Goal: Book appointment/travel/reservation

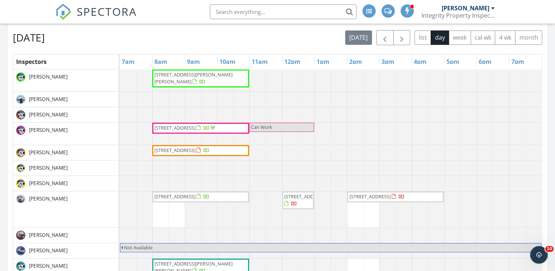
scroll to position [293, 0]
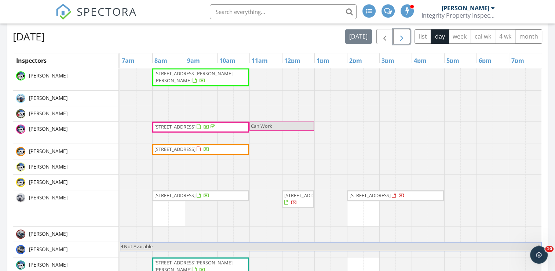
click at [399, 34] on span "button" at bounding box center [402, 36] width 9 height 9
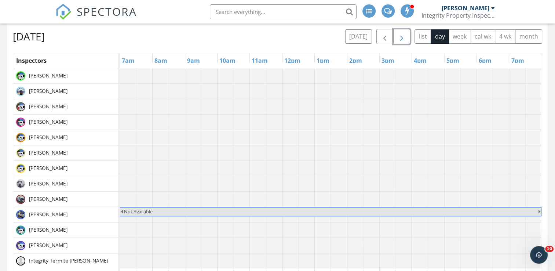
click at [399, 34] on span "button" at bounding box center [402, 36] width 9 height 9
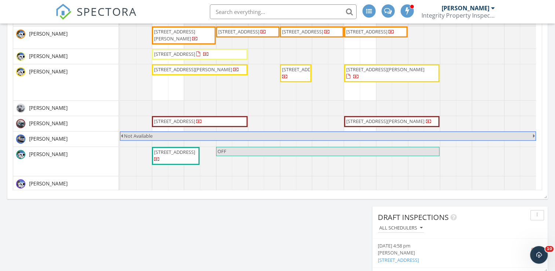
scroll to position [463, 0]
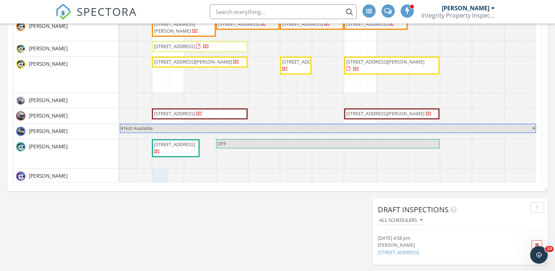
click at [120, 171] on div at bounding box center [120, 176] width 0 height 15
click at [158, 155] on link "Event" at bounding box center [159, 153] width 38 height 12
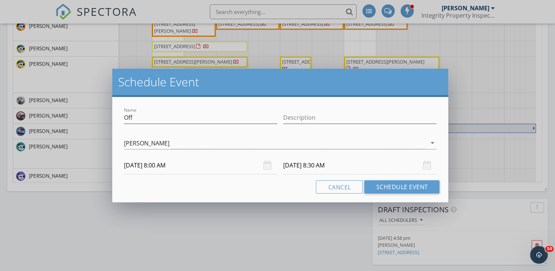
click at [427, 169] on div "[DATE] 8:30 AM" at bounding box center [359, 165] width 153 height 18
click at [295, 162] on input "[DATE] 8:30 AM" at bounding box center [359, 165] width 153 height 18
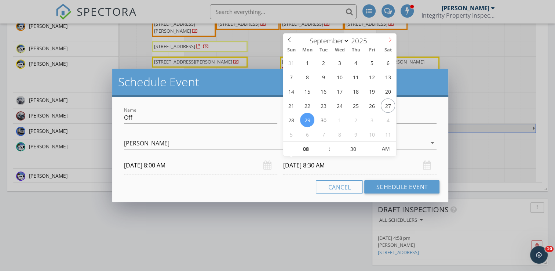
select select "9"
click at [390, 40] on icon at bounding box center [390, 39] width 5 height 5
type input "[DATE] 8:30 AM"
type input "07"
type input "[DATE] 7:30 AM"
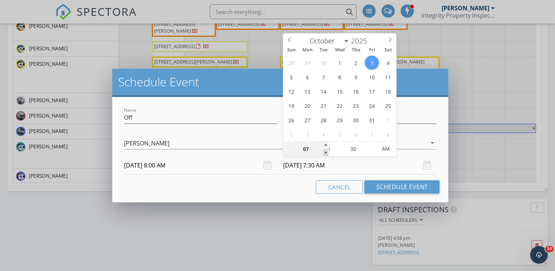
click at [326, 152] on span at bounding box center [325, 152] width 5 height 7
type input "06"
type input "[DATE] 6:30 AM"
click at [326, 152] on span at bounding box center [325, 152] width 5 height 7
type input "05"
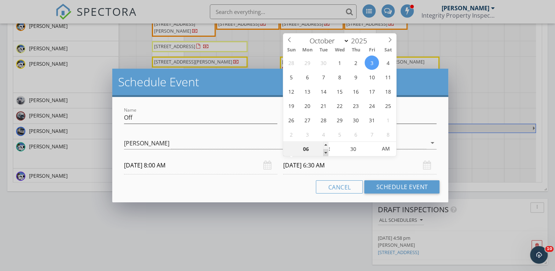
type input "[DATE] 5:30 AM"
click at [326, 152] on span at bounding box center [325, 152] width 5 height 7
drag, startPoint x: 326, startPoint y: 152, endPoint x: 368, endPoint y: 150, distance: 41.9
click at [368, 150] on input "30" at bounding box center [353, 149] width 45 height 15
type input "25"
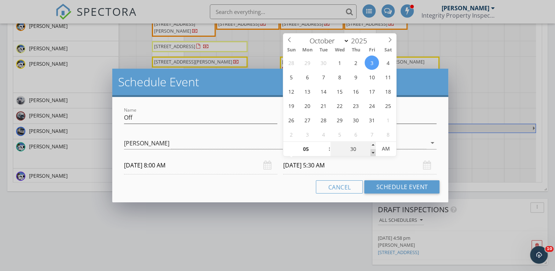
type input "[DATE] 5:25 AM"
click at [373, 151] on span at bounding box center [373, 152] width 5 height 7
type input "20"
type input "[DATE] 5:20 AM"
click at [373, 151] on span at bounding box center [373, 152] width 5 height 7
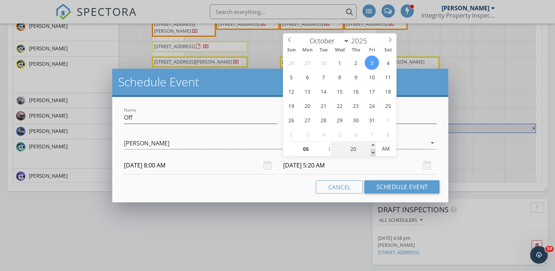
type input "15"
type input "[DATE] 5:15 AM"
click at [373, 151] on span at bounding box center [373, 152] width 5 height 7
type input "10"
type input "[DATE] 5:10 AM"
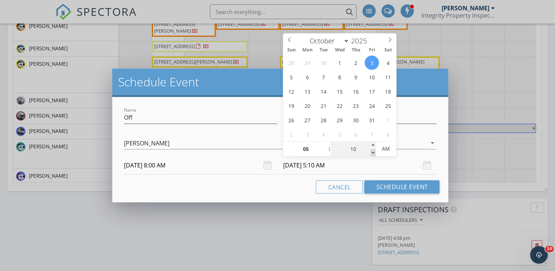
click at [373, 151] on span at bounding box center [373, 152] width 5 height 7
type input "05"
type input "[DATE] 5:05 AM"
click at [373, 151] on span at bounding box center [373, 152] width 5 height 7
type input "00"
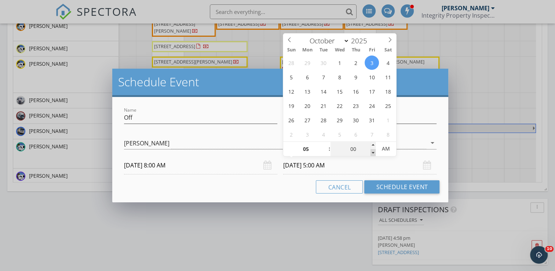
click at [373, 151] on span at bounding box center [373, 152] width 5 height 7
type input "[DATE] 5:00 PM"
click at [383, 150] on span "PM" at bounding box center [386, 148] width 20 height 15
click at [394, 183] on button "Schedule Event" at bounding box center [402, 186] width 75 height 13
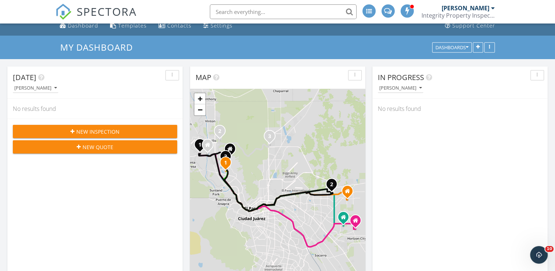
scroll to position [0, 0]
